Goal: Task Accomplishment & Management: Manage account settings

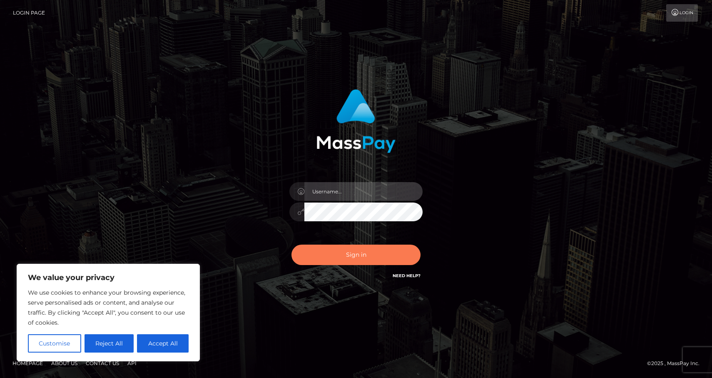
type input "[EMAIL_ADDRESS][DOMAIN_NAME]"
click at [368, 262] on button "Sign in" at bounding box center [356, 254] width 129 height 20
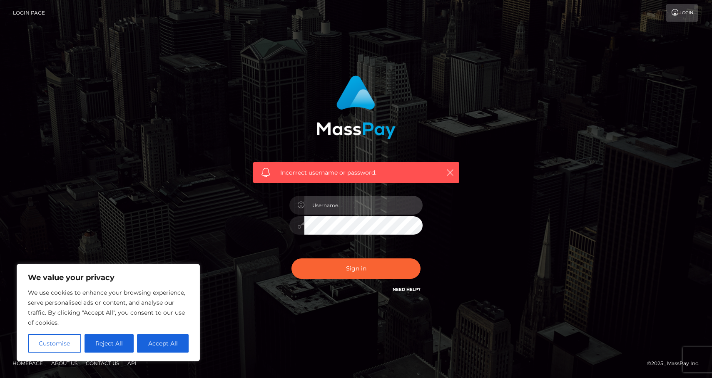
type input "[EMAIL_ADDRESS][DOMAIN_NAME]"
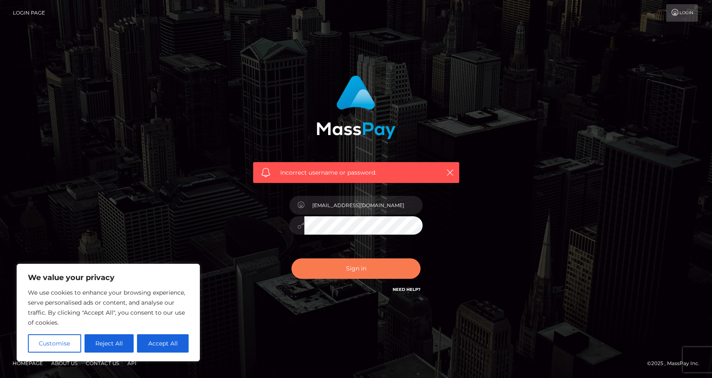
click at [376, 267] on button "Sign in" at bounding box center [356, 268] width 129 height 20
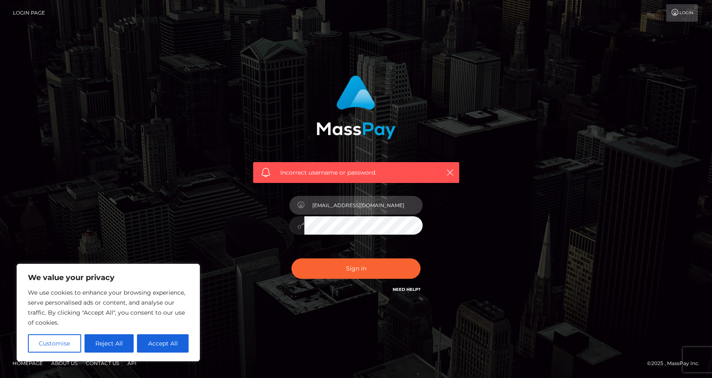
drag, startPoint x: 387, startPoint y: 205, endPoint x: 343, endPoint y: 208, distance: 43.8
click at [343, 208] on input "[EMAIL_ADDRESS][DOMAIN_NAME]" at bounding box center [363, 205] width 118 height 19
type input "mmoomilkk"
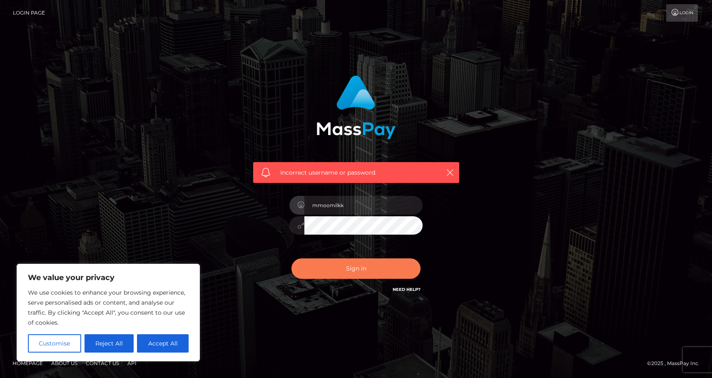
click at [329, 272] on button "Sign in" at bounding box center [356, 268] width 129 height 20
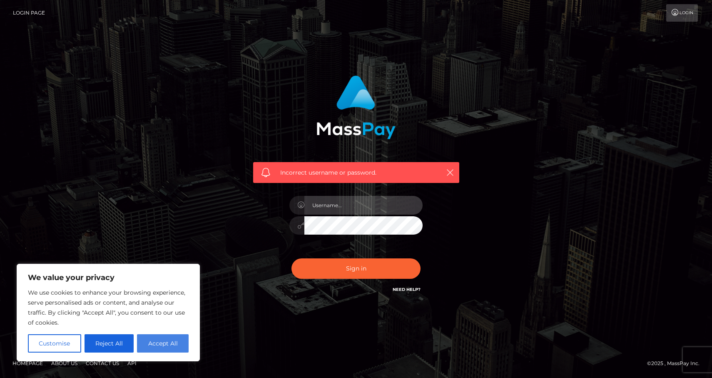
type input "[EMAIL_ADDRESS][DOMAIN_NAME]"
click at [165, 342] on button "Accept All" at bounding box center [163, 343] width 52 height 18
checkbox input "true"
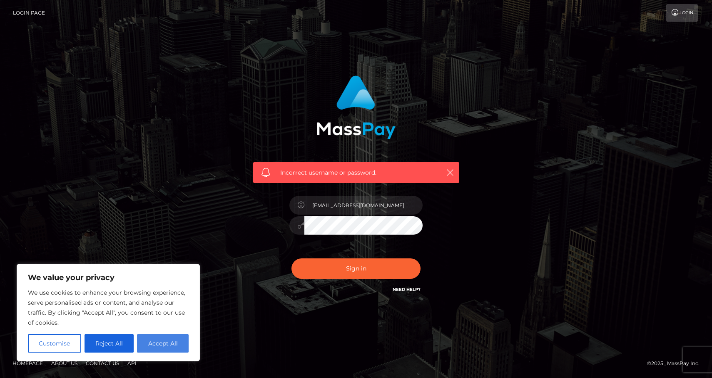
checkbox input "true"
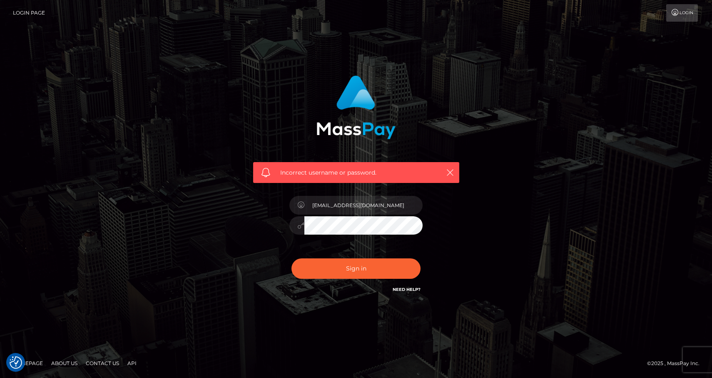
click at [408, 290] on link "Need Help?" at bounding box center [407, 289] width 28 height 5
click at [686, 15] on link "Login" at bounding box center [682, 12] width 32 height 17
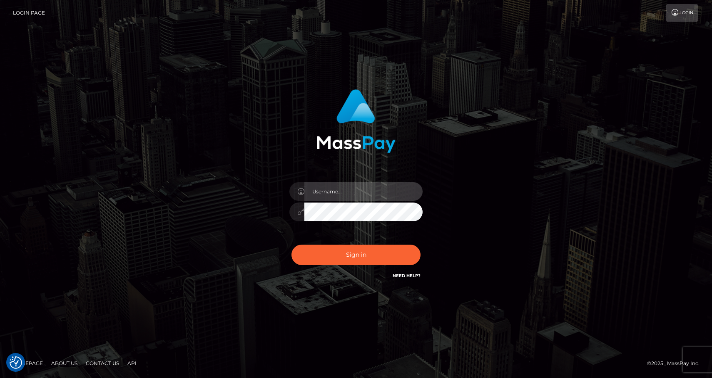
type input "[EMAIL_ADDRESS][DOMAIN_NAME]"
click at [345, 197] on input "[EMAIL_ADDRESS][DOMAIN_NAME]" at bounding box center [363, 191] width 118 height 19
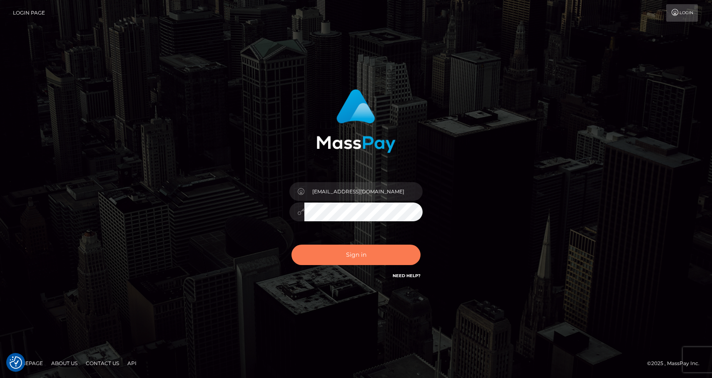
click at [330, 250] on button "Sign in" at bounding box center [356, 254] width 129 height 20
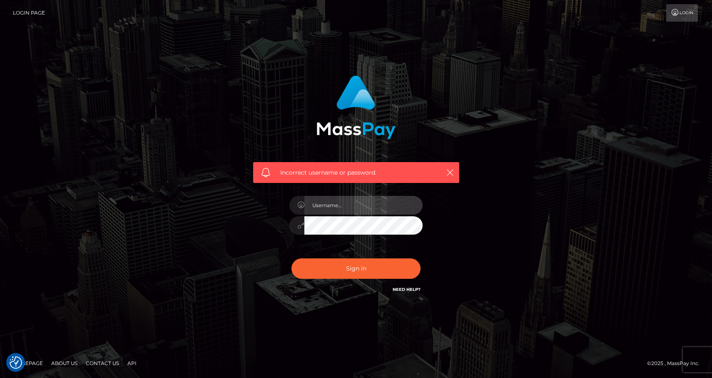
type input "[EMAIL_ADDRESS][DOMAIN_NAME]"
click at [345, 214] on div "[EMAIL_ADDRESS][DOMAIN_NAME]" at bounding box center [356, 222] width 146 height 64
click at [303, 203] on icon at bounding box center [300, 205] width 7 height 7
click at [284, 217] on div "mmoomilkk@gmail.com" at bounding box center [356, 222] width 146 height 64
click at [292, 258] on button "Sign in" at bounding box center [356, 268] width 129 height 20
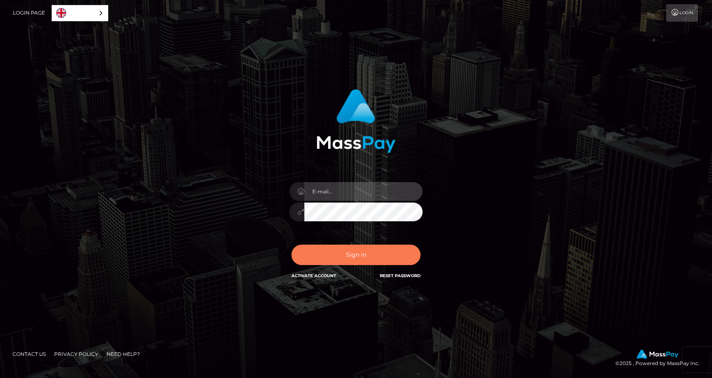
type input "[EMAIL_ADDRESS][DOMAIN_NAME]"
click at [362, 254] on button "Sign in" at bounding box center [356, 254] width 129 height 20
